Goal: Submit feedback/report problem

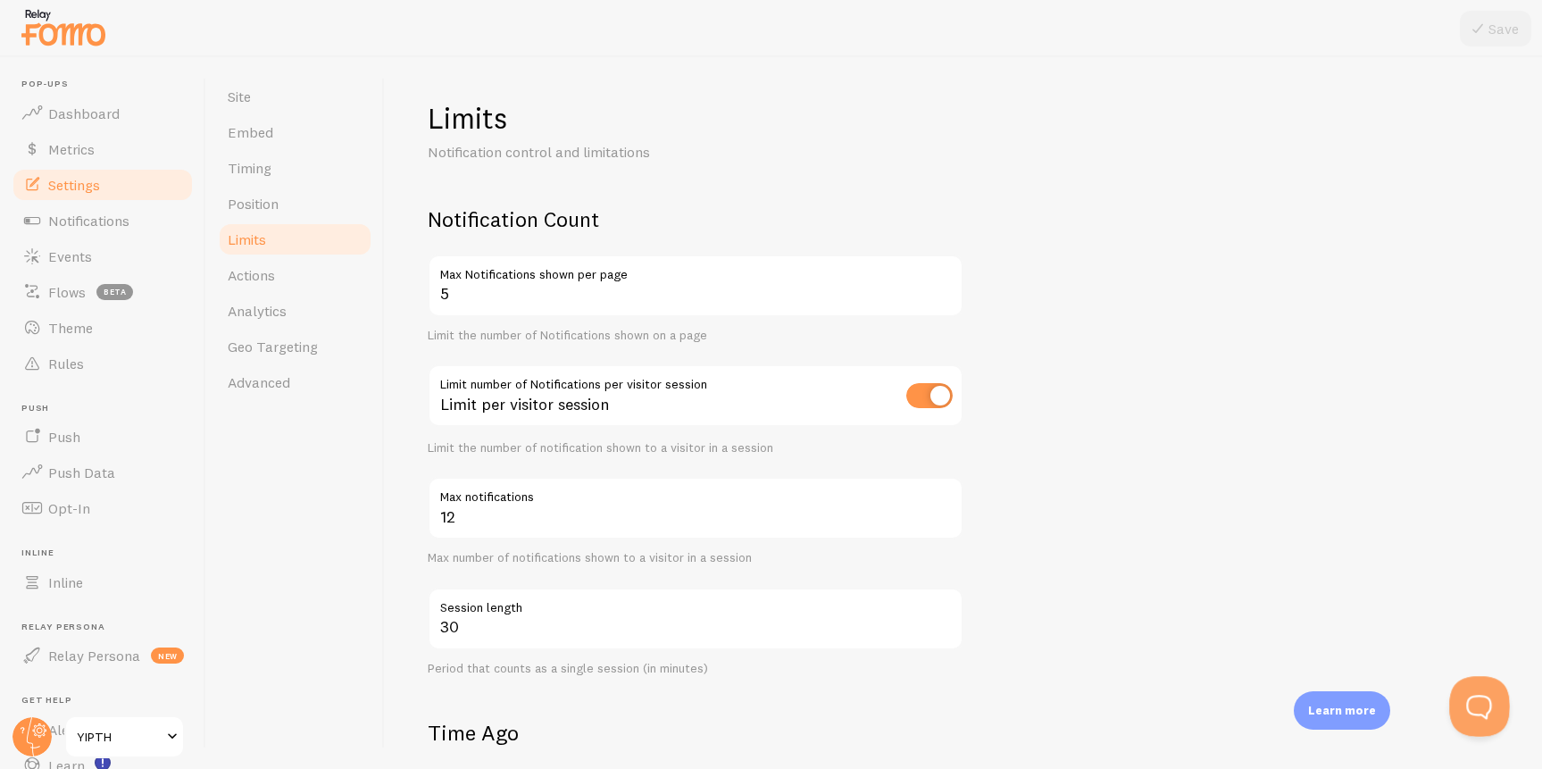
click at [1479, 710] on button "Open Beacon popover" at bounding box center [1476, 703] width 54 height 54
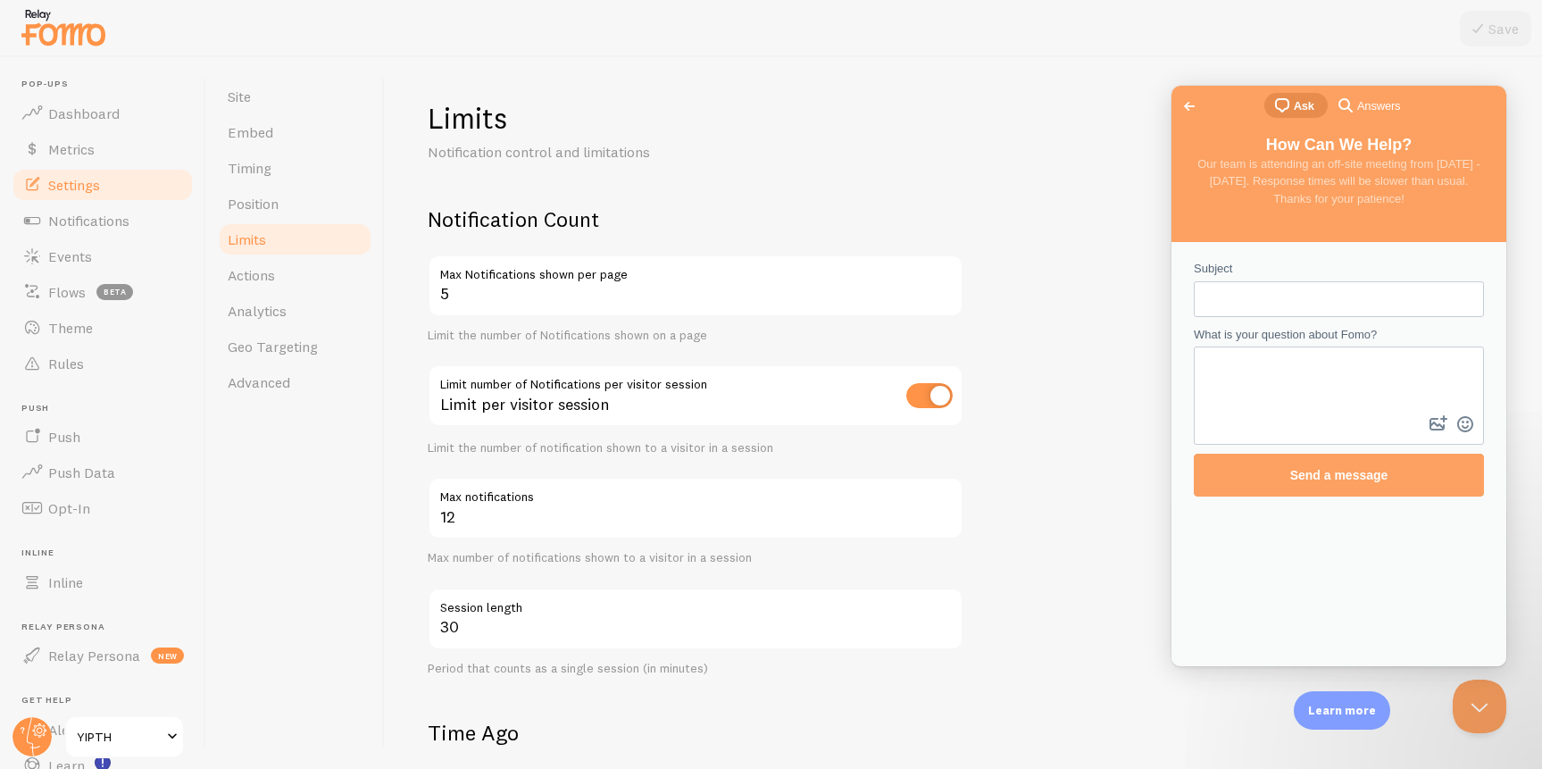
click at [1302, 299] on input "Subject" at bounding box center [1339, 299] width 262 height 32
type input "Fomo Notifications"
click at [1450, 362] on textarea "Hi. The Fomo notifications used to have Fom branding on them" at bounding box center [1338, 379] width 287 height 63
click at [1261, 384] on textarea "Hi. The Fomo notifications used to have Fomo branding on them. Is that still a …" at bounding box center [1338, 379] width 287 height 63
type textarea "Hi. The Fomo notifications used to have Fomo branding logo on them. Is that sti…"
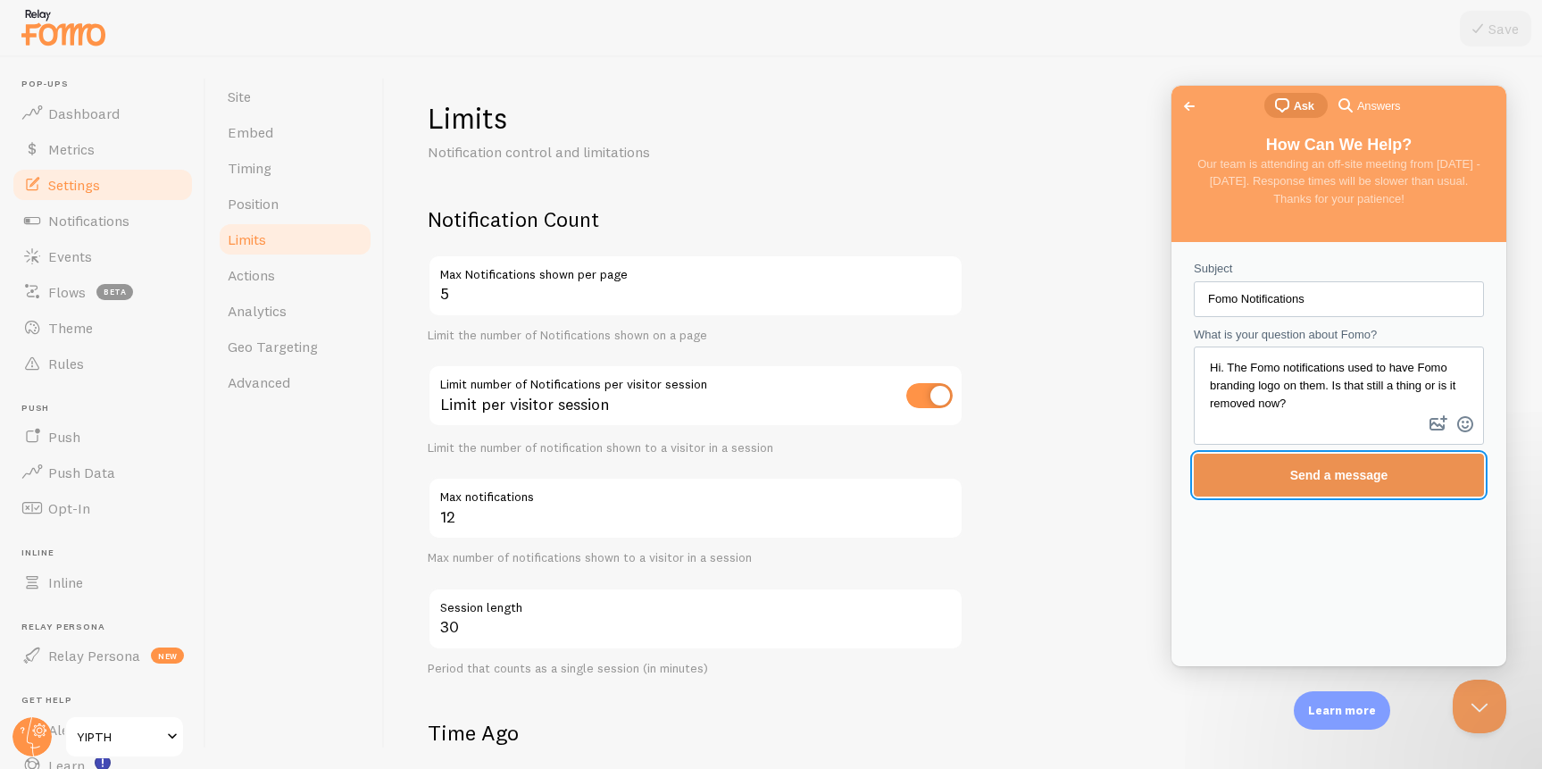
click at [1318, 470] on span "Send a message" at bounding box center [1339, 475] width 98 height 14
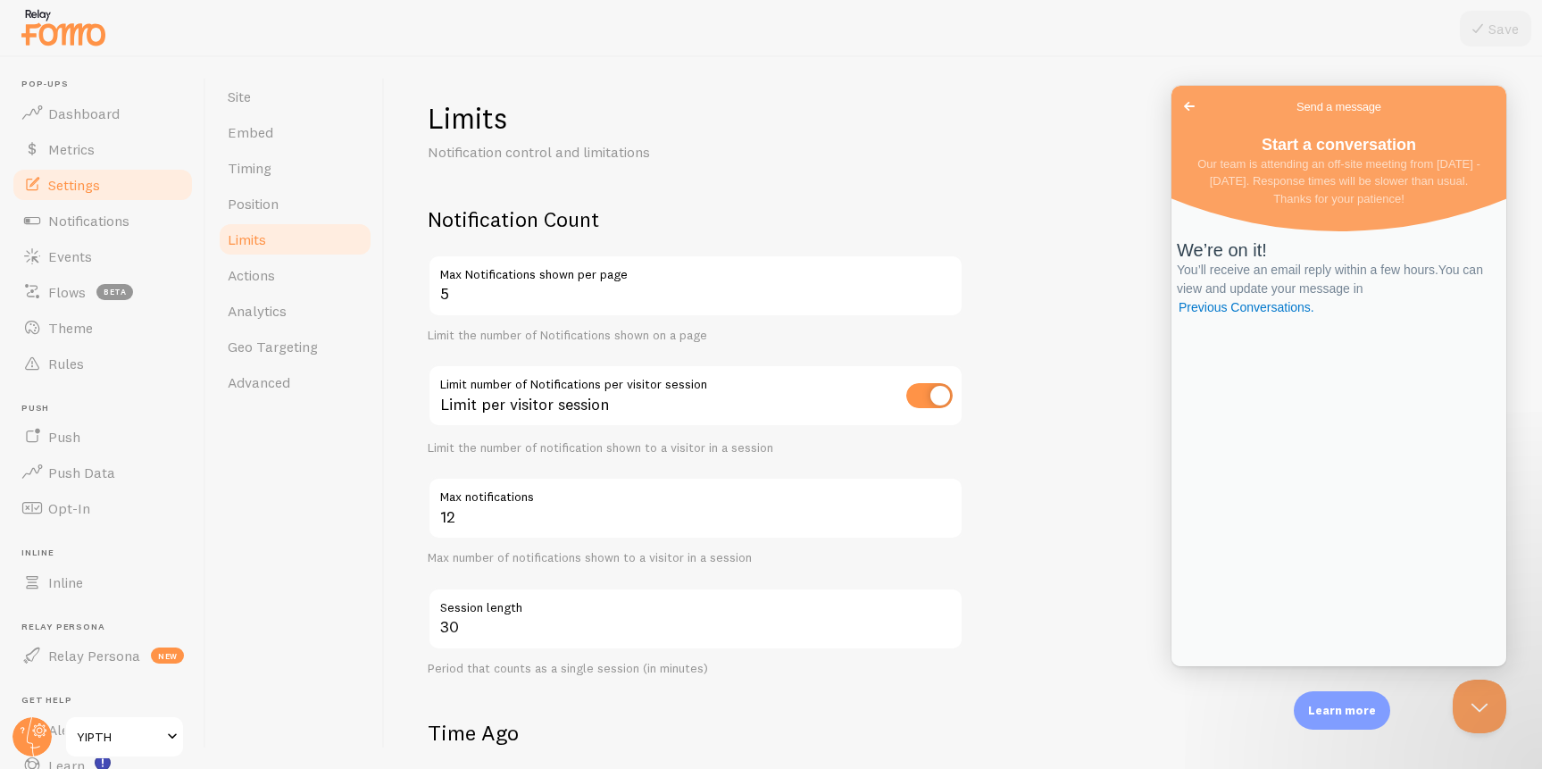
click at [1195, 110] on span "Go back" at bounding box center [1188, 106] width 21 height 21
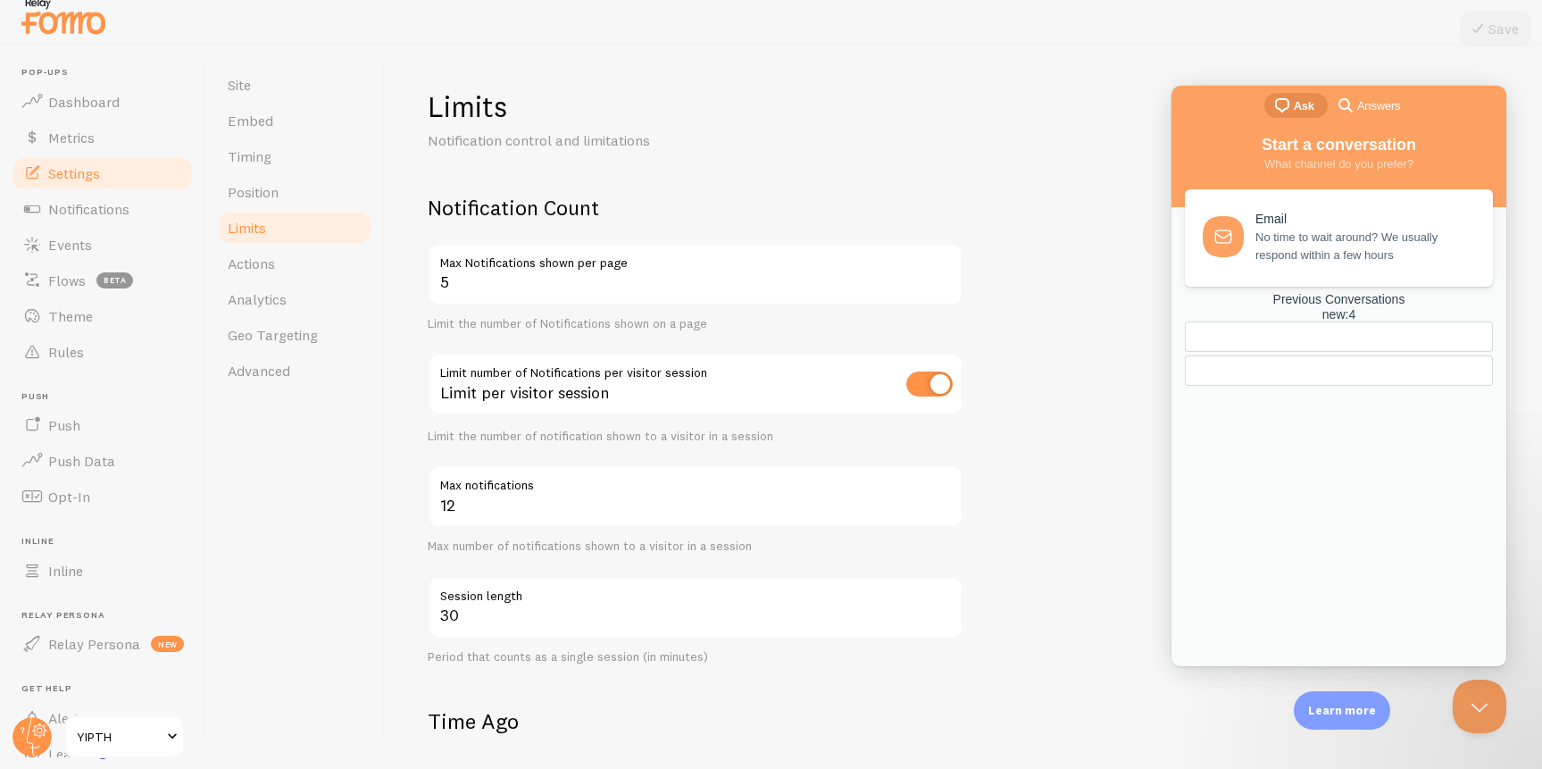
scroll to position [12, 0]
click at [1414, 322] on div "new : 4" at bounding box center [1339, 314] width 308 height 15
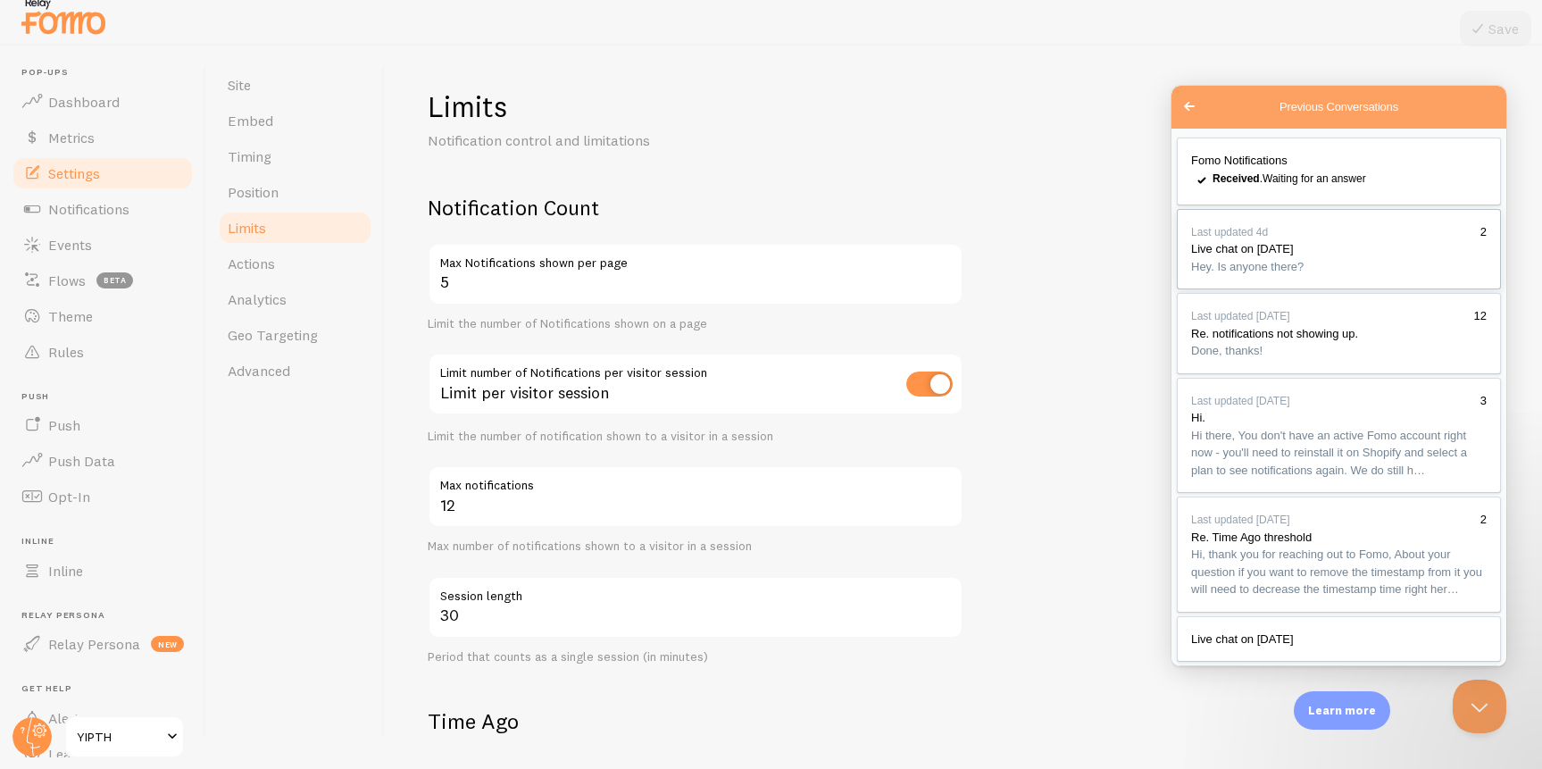
click at [1339, 290] on link "Last updated 4d 2 Live chat on [DATE] Hey. Is anyone there?" at bounding box center [1339, 249] width 324 height 81
click at [1208, 675] on button "Close" at bounding box center [1192, 686] width 32 height 23
click at [1339, 174] on link "Fomo Notifications checkmark Received . Waiting for an answer" at bounding box center [1339, 171] width 324 height 68
